Goal: Transaction & Acquisition: Obtain resource

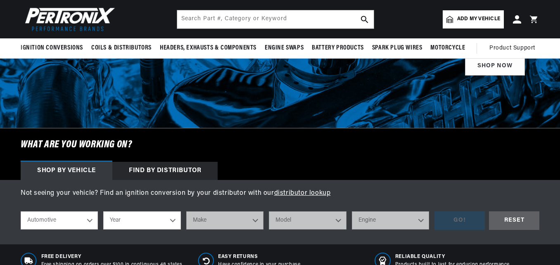
scroll to position [135, 0]
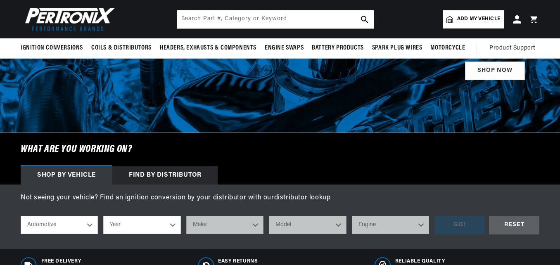
click at [83, 227] on select "Automotive Agricultural Industrial Marine Motorcycle" at bounding box center [59, 225] width 77 height 18
click at [21, 216] on select "Automotive Agricultural Industrial Marine Motorcycle" at bounding box center [59, 225] width 77 height 18
click at [142, 223] on select "Year 2026 2025 2024 2023 2022 2021 2020 2019 2018 2017 2016 2015 2014 2013 2012…" at bounding box center [141, 225] width 77 height 18
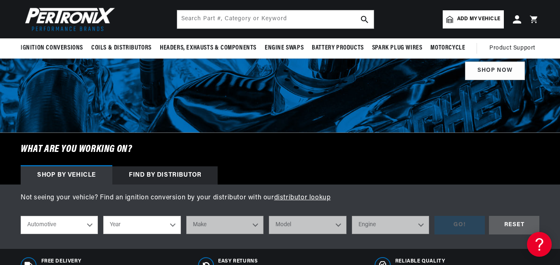
scroll to position [0, 0]
click at [156, 221] on select "Year 2026 2025 2024 2023 2022 2021 2020 2019 2018 2017 2016 2015 2014 2013 2012…" at bounding box center [141, 225] width 77 height 18
click at [168, 227] on select "Year 2026 2025 2024 2023 2022 2021 2020 2019 2018 2017 2016 2015 2014 2013 2012…" at bounding box center [141, 225] width 77 height 18
click at [176, 227] on select "Year 2026 2025 2024 2023 2022 2021 2020 2019 2018 2017 2016 2015 2014 2013 2012…" at bounding box center [141, 225] width 77 height 18
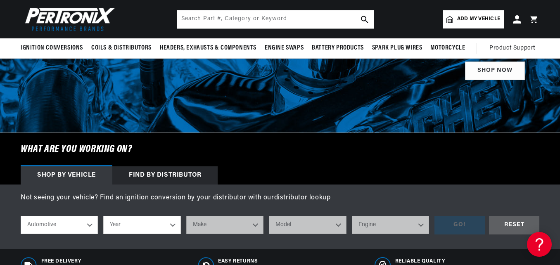
click at [166, 219] on select "Year 2026 2025 2024 2023 2022 2021 2020 2019 2018 2017 2016 2015 2014 2013 2012…" at bounding box center [141, 225] width 77 height 18
click at [171, 228] on select "Year 2026 2025 2024 2023 2022 2021 2020 2019 2018 2017 2016 2015 2014 2013 2012…" at bounding box center [141, 225] width 77 height 18
select select "1976"
click at [103, 216] on select "Year 2026 2025 2024 2023 2022 2021 2020 2019 2018 2017 2016 2015 2014 2013 2012…" at bounding box center [141, 225] width 77 height 18
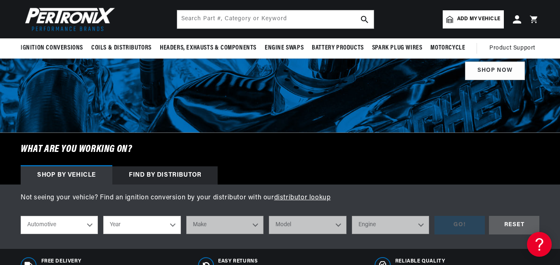
select select "1976"
click at [211, 226] on select "Make Alfa Romeo American Motors Audi Avanti BMW Buick Cadillac Checker Chevrole…" at bounding box center [224, 225] width 77 height 18
select select "Triumph"
click at [186, 216] on select "Make Alfa Romeo American Motors Audi Avanti BMW Buick Cadillac Checker Chevrole…" at bounding box center [224, 225] width 77 height 18
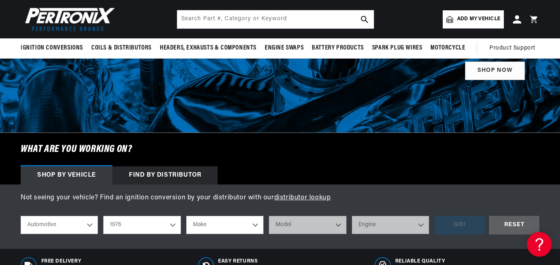
select select "Triumph"
click at [318, 220] on select "Model Spitfire TR6 TR7" at bounding box center [307, 225] width 77 height 18
select select "TR6"
click at [269, 216] on select "Model Spitfire TR6 TR7" at bounding box center [307, 225] width 77 height 18
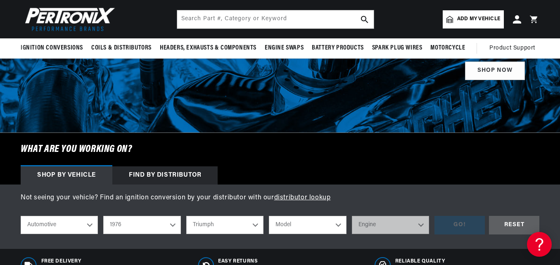
select select "TR6"
click at [388, 227] on select "Engine 2.5L" at bounding box center [390, 225] width 77 height 18
select select "2.5L"
click at [352, 216] on select "Engine 2.5L" at bounding box center [390, 225] width 77 height 18
select select "2.5L"
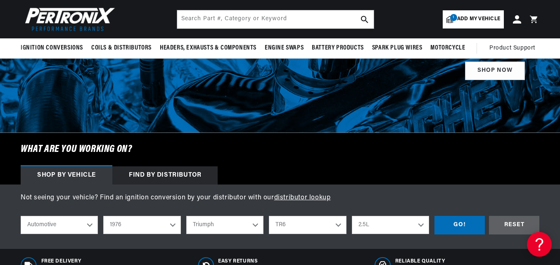
scroll to position [0, 250]
click at [464, 228] on div "GO!" at bounding box center [459, 225] width 50 height 19
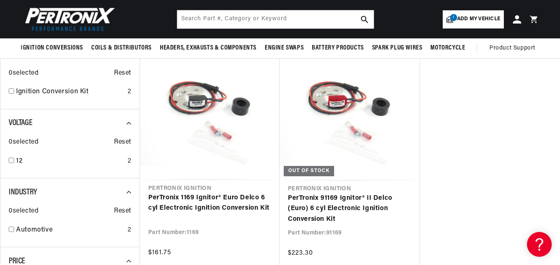
scroll to position [0, 250]
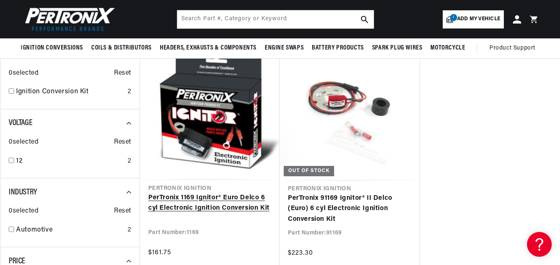
click at [201, 204] on link "PerTronix 1169 Ignitor® Euro Delco 6 cyl Electronic Ignition Conversion Kit" at bounding box center [209, 203] width 123 height 21
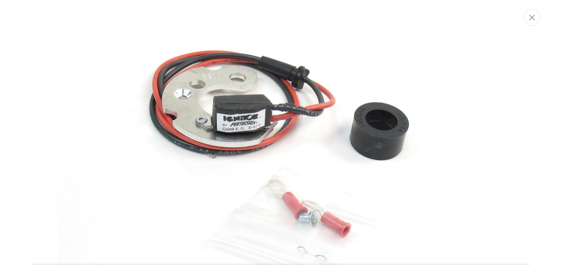
scroll to position [99, 0]
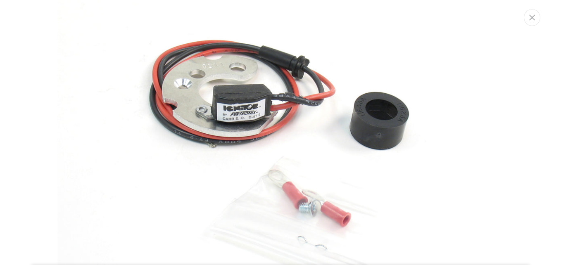
click at [540, 22] on div "Media gallery" at bounding box center [280, 132] width 561 height 265
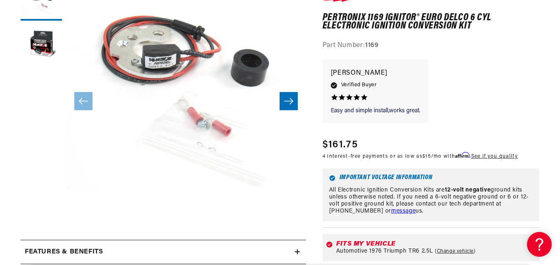
scroll to position [0, 0]
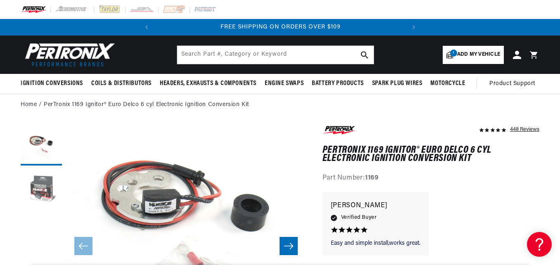
click at [37, 188] on button "Load image 2 in gallery view" at bounding box center [41, 190] width 41 height 41
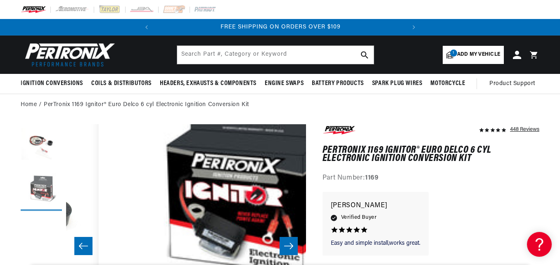
scroll to position [24, 240]
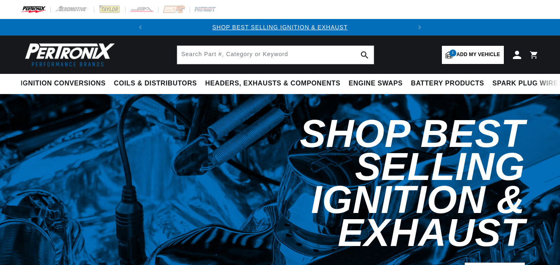
select select "RideType"
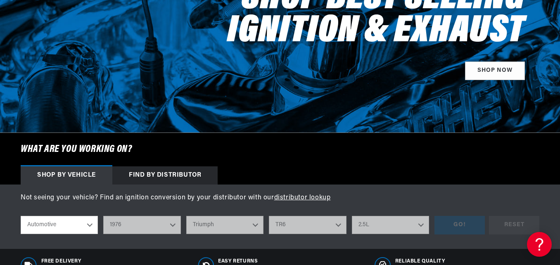
click at [88, 229] on select "...loading... Automotive" at bounding box center [59, 225] width 77 height 18
select select "1976"
select select "Triumph"
select select "TR6"
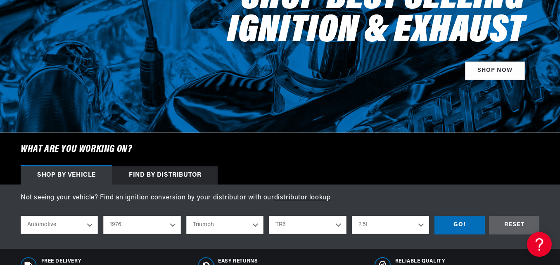
click at [51, 254] on div "Free Delivery Free shipping on orders over $100 in contiguous 48 states. Easy R…" at bounding box center [280, 265] width 560 height 33
click at [146, 222] on select "2026 2025 2024 2023 2022 2021 2020 2019 2018 2017 2016 2015 2014 2013 2012 2011…" at bounding box center [141, 225] width 77 height 18
click at [103, 216] on select "2026 2025 2024 2023 2022 2021 2020 2019 2018 2017 2016 2015 2014 2013 2012 2011…" at bounding box center [141, 225] width 77 height 18
select select "1975"
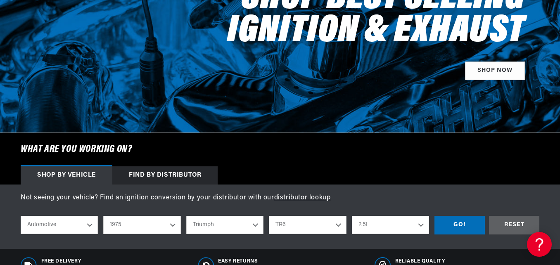
click at [225, 226] on select "Alfa Romeo American Motors Audi Austin BMW Buick Cadillac Checker Chevrolet Chr…" at bounding box center [224, 225] width 77 height 18
click at [186, 216] on select "Alfa Romeo American Motors Audi Austin BMW Buick Cadillac Checker Chevrolet Chr…" at bounding box center [224, 225] width 77 height 18
click at [472, 222] on div "GO!" at bounding box center [459, 225] width 50 height 19
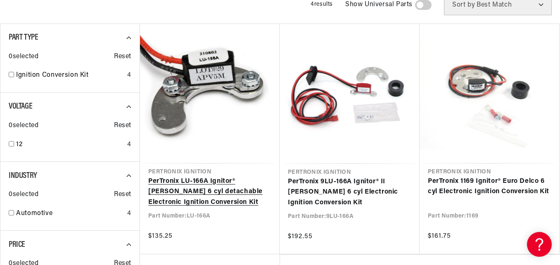
scroll to position [0, 250]
click at [241, 190] on link "PerTronix LU-166A Ignitor® [PERSON_NAME] 6 cyl detachable Electronic Ignition C…" at bounding box center [209, 192] width 123 height 32
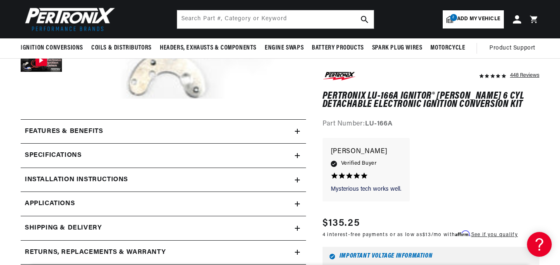
scroll to position [264, 0]
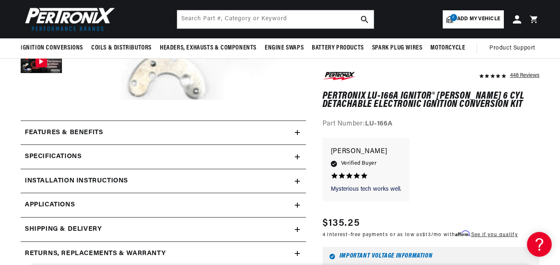
click at [300, 176] on summary "Installation instructions" at bounding box center [163, 181] width 285 height 24
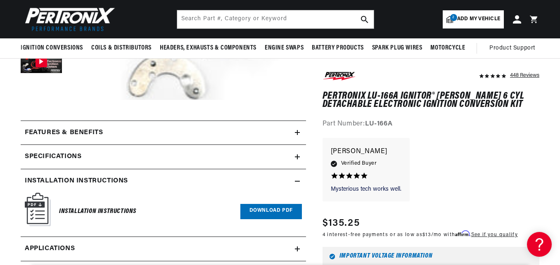
scroll to position [0, 0]
click at [270, 217] on link "Download PDF" at bounding box center [271, 211] width 62 height 15
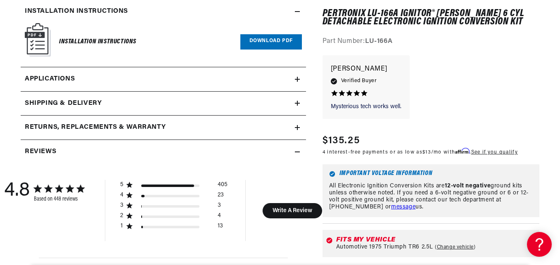
scroll to position [0, 250]
